Goal: Navigation & Orientation: Find specific page/section

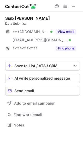
scroll to position [121, 83]
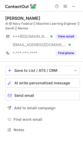
scroll to position [126, 83]
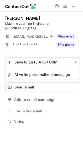
scroll to position [118, 83]
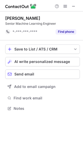
scroll to position [105, 83]
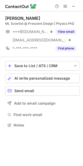
scroll to position [121, 83]
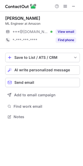
scroll to position [113, 83]
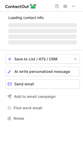
scroll to position [115, 83]
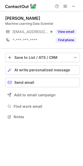
scroll to position [113, 83]
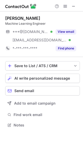
scroll to position [121, 83]
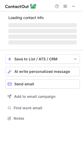
scroll to position [118, 83]
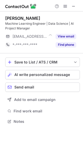
scroll to position [118, 83]
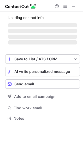
scroll to position [113, 83]
